Goal: Information Seeking & Learning: Learn about a topic

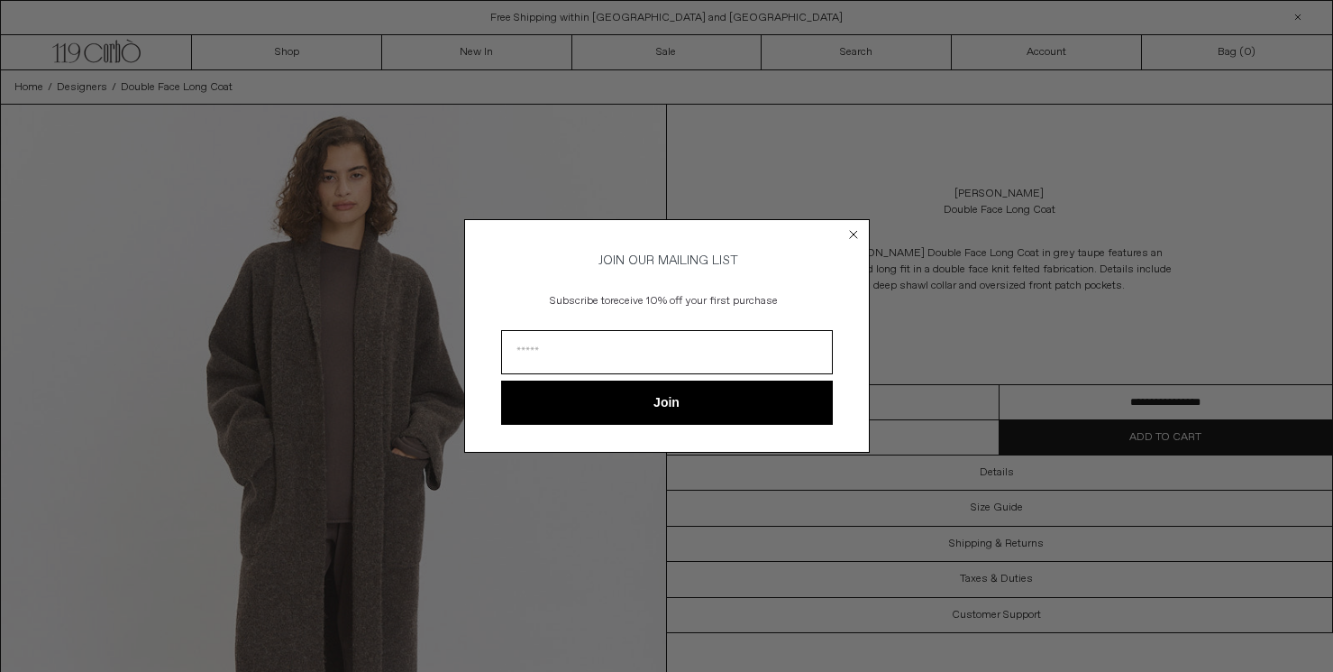
click at [854, 232] on icon "Close dialog" at bounding box center [853, 234] width 7 height 7
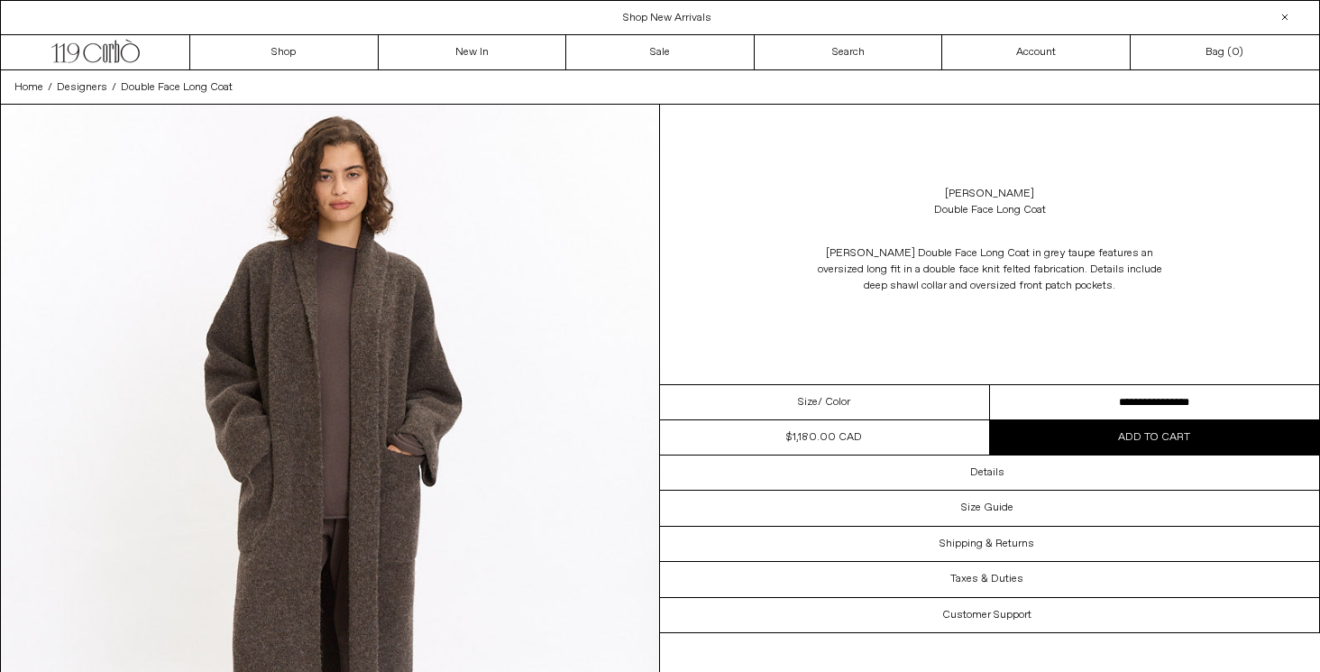
scroll to position [158, 0]
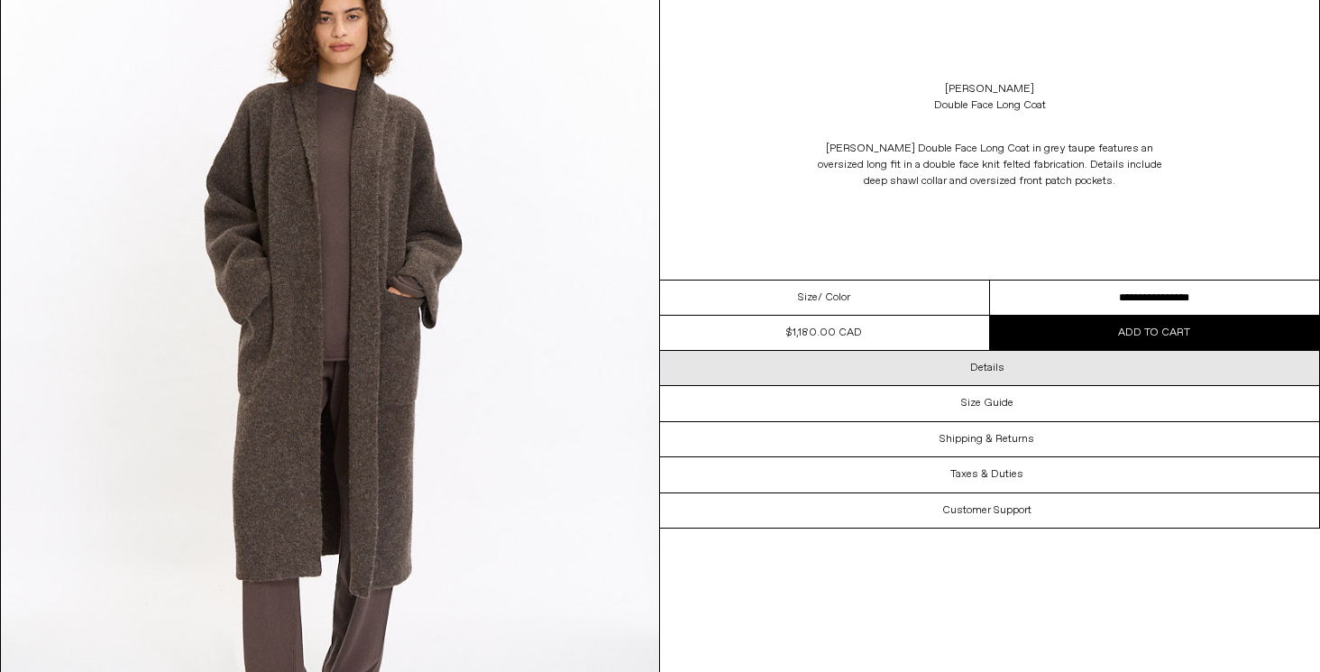
click at [968, 372] on div "Details" at bounding box center [989, 368] width 659 height 34
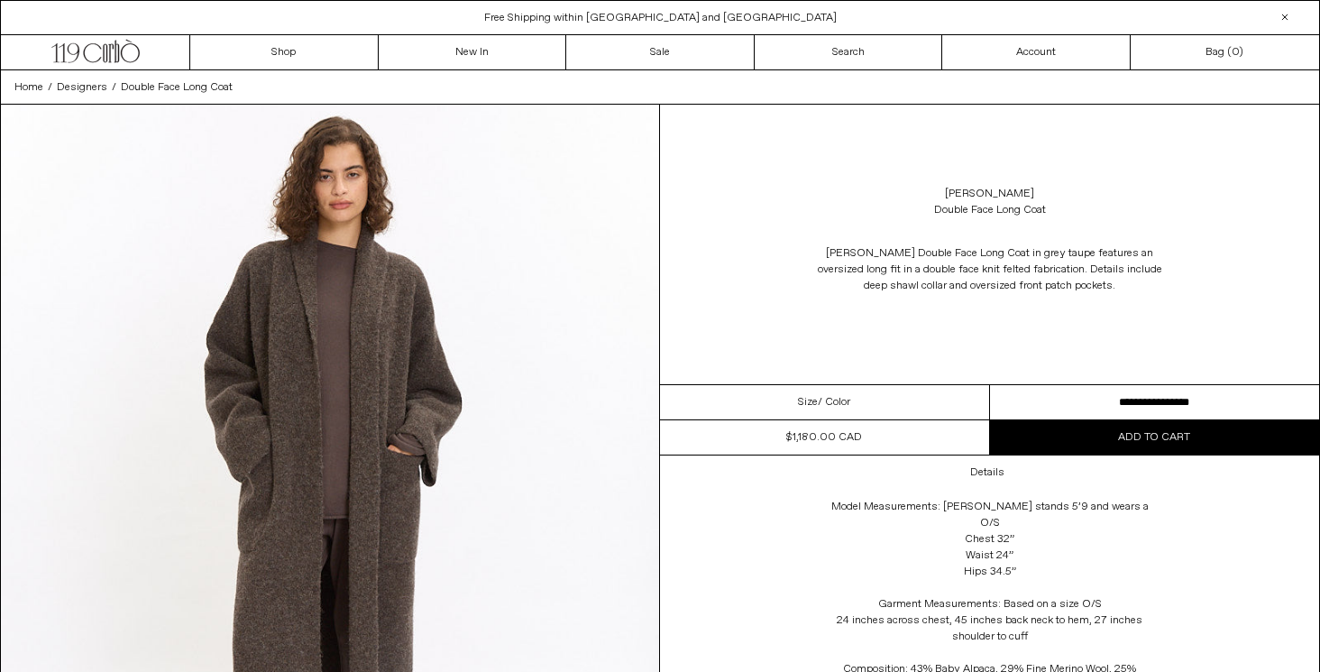
scroll to position [622, 0]
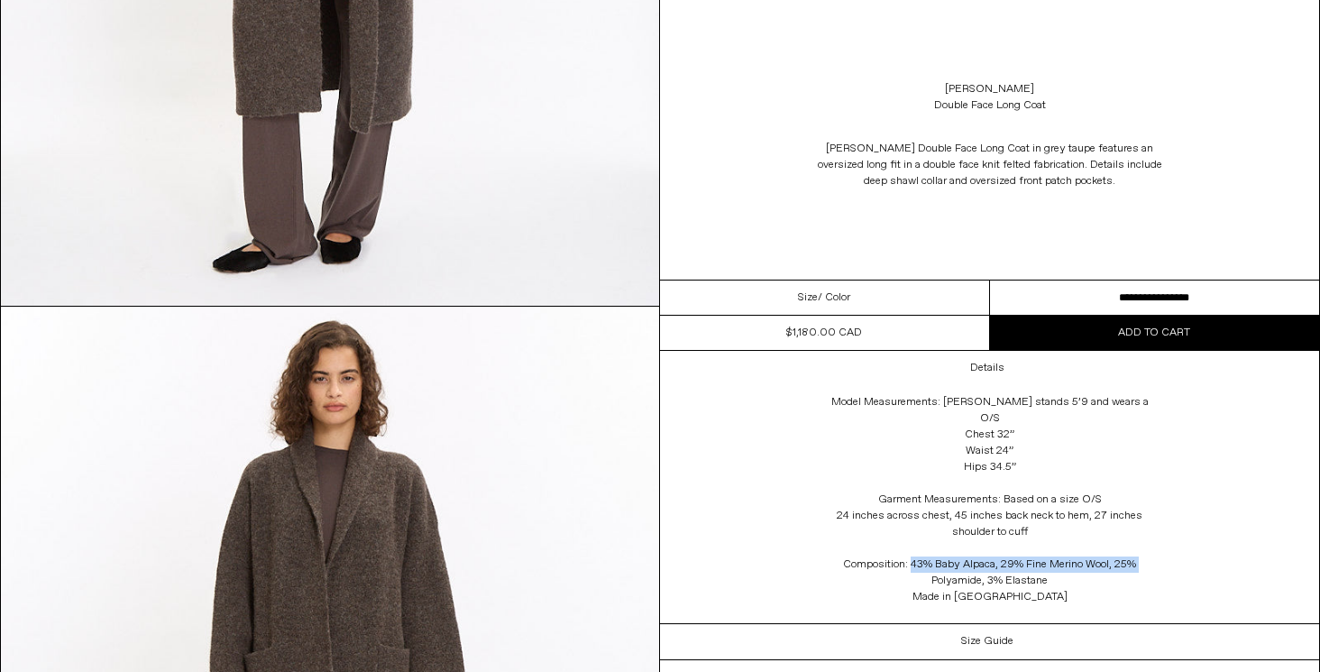
drag, startPoint x: 1136, startPoint y: 550, endPoint x: 908, endPoint y: 553, distance: 228.1
click at [908, 553] on div "Model Measurements: [PERSON_NAME] stands 5’9 and wears a O/S Chest 32” Waist 24…" at bounding box center [989, 504] width 361 height 238
copy div "43% Baby Alpaca, 29% Fine Merino Wool, 25%"
drag, startPoint x: 1046, startPoint y: 565, endPoint x: 908, endPoint y: 544, distance: 139.6
click at [908, 544] on div "Model Measurements: [PERSON_NAME] stands 5’9 and wears a O/S Chest 32” Waist 24…" at bounding box center [989, 504] width 361 height 238
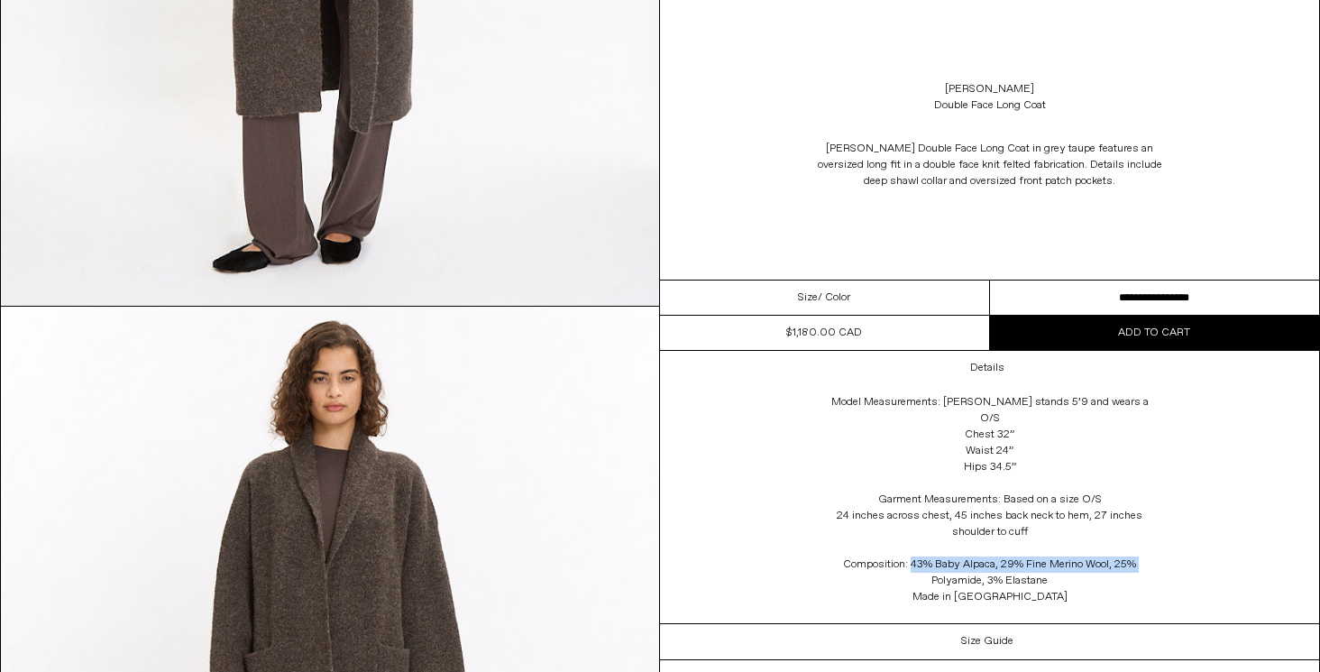
copy div "43% Baby Alpaca, 29% Fine Merino Wool, 25% Polyamide, 3% Elastane"
click at [1177, 505] on div "Details Model Measurements: [PERSON_NAME] stands 5’9 and wears a O/S Chest 32” …" at bounding box center [989, 487] width 659 height 273
drag, startPoint x: 1048, startPoint y: 520, endPoint x: 842, endPoint y: 501, distance: 207.3
click at [842, 501] on div "Model Measurements: [PERSON_NAME] stands 5’9 and wears a O/S Chest 32” Waist 24…" at bounding box center [989, 504] width 361 height 238
copy div "24 inches across chest, 45 inches back neck to hem, 27 inches shoulder to cuff"
